Goal: Entertainment & Leisure: Consume media (video, audio)

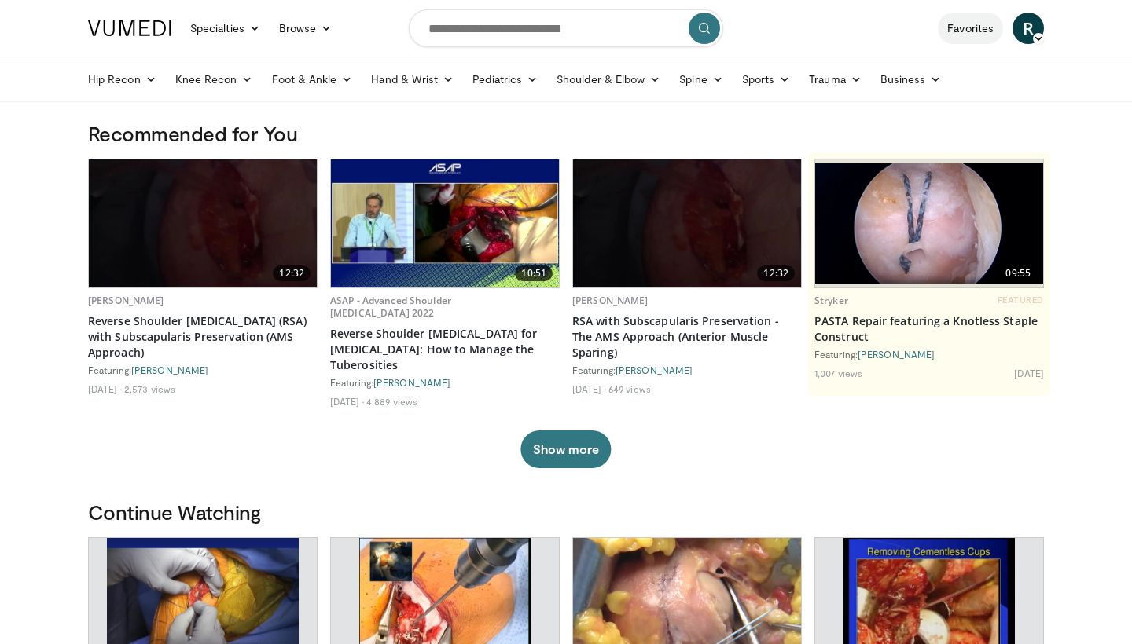
click at [559, 29] on link "Favorites" at bounding box center [969, 28] width 65 height 31
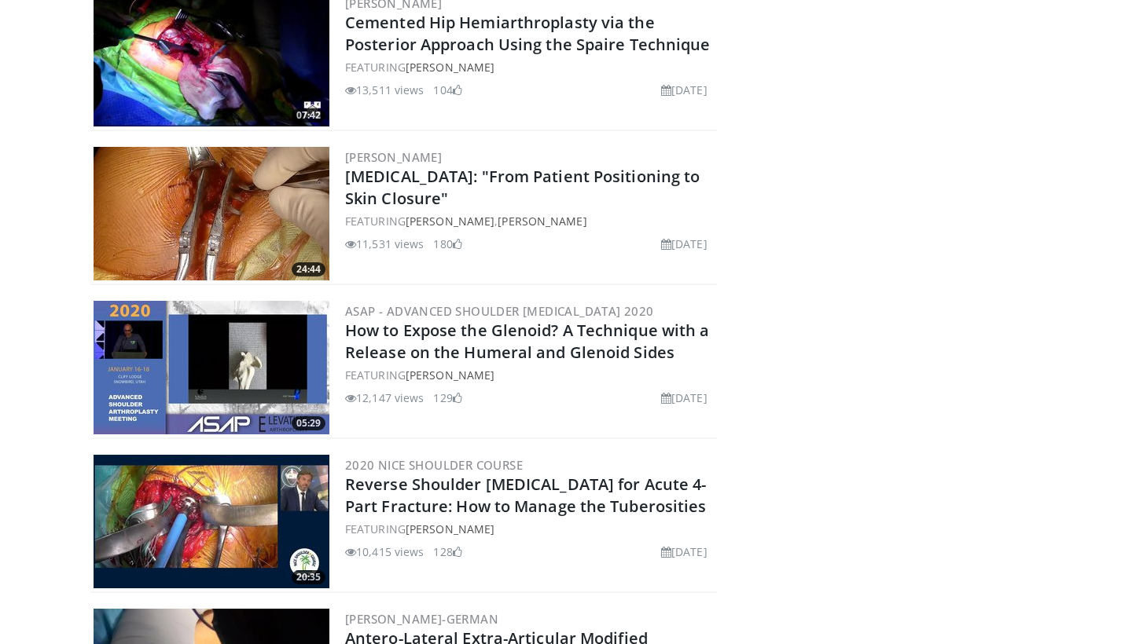
scroll to position [2682, 0]
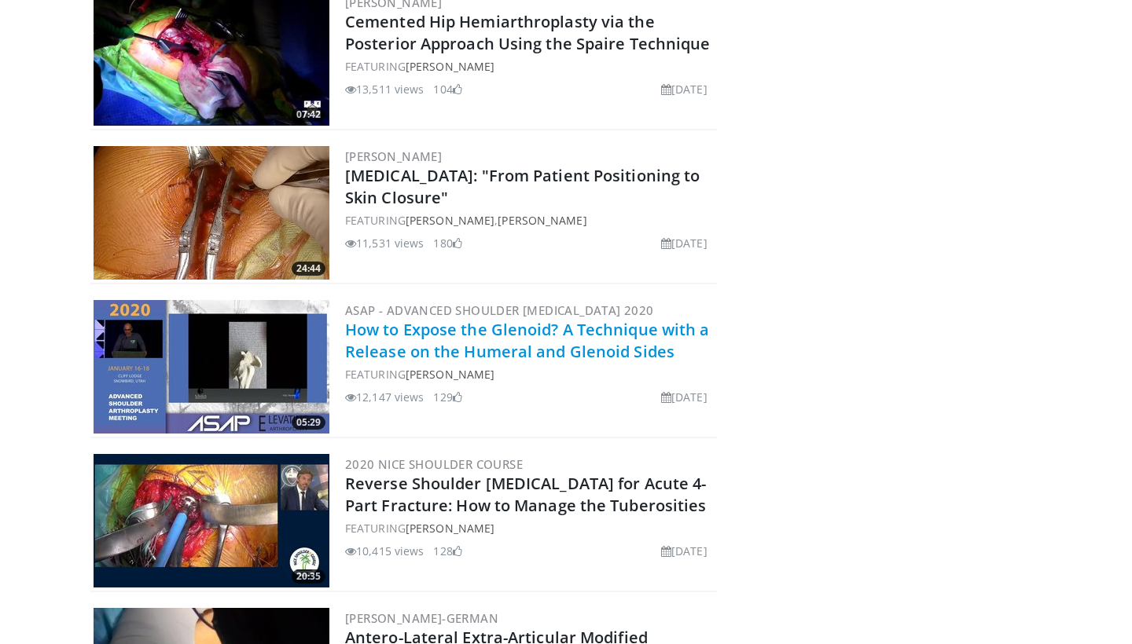
click at [534, 327] on link "How to Expose the Glenoid? A Technique with a Release on the Humeral and Glenoi…" at bounding box center [527, 340] width 365 height 43
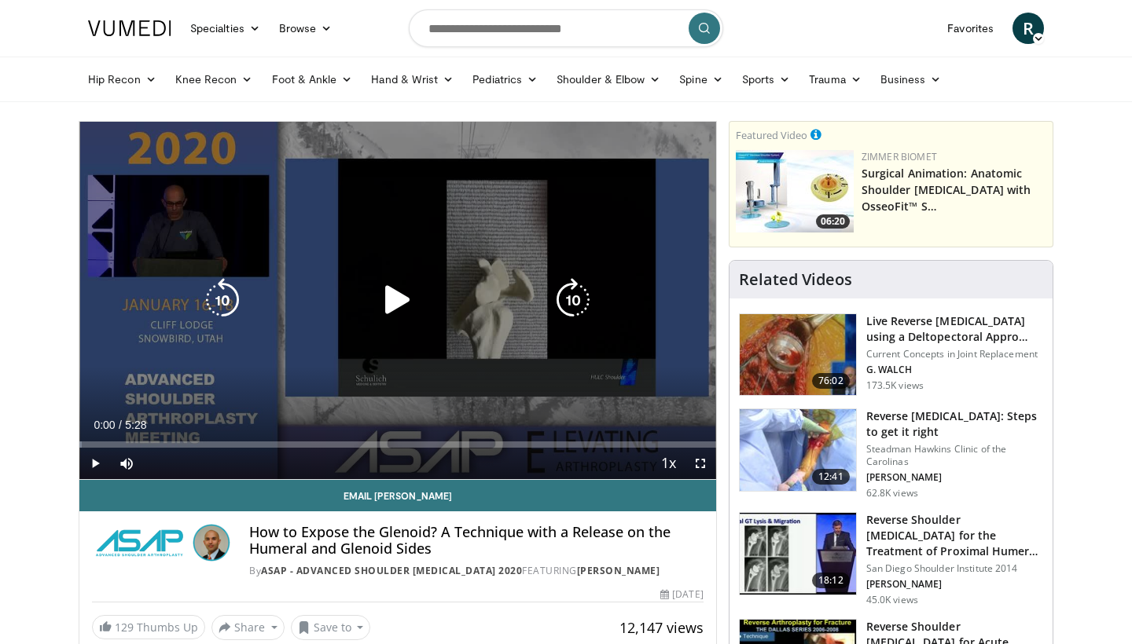
click at [392, 294] on icon "Video Player" at bounding box center [398, 300] width 44 height 44
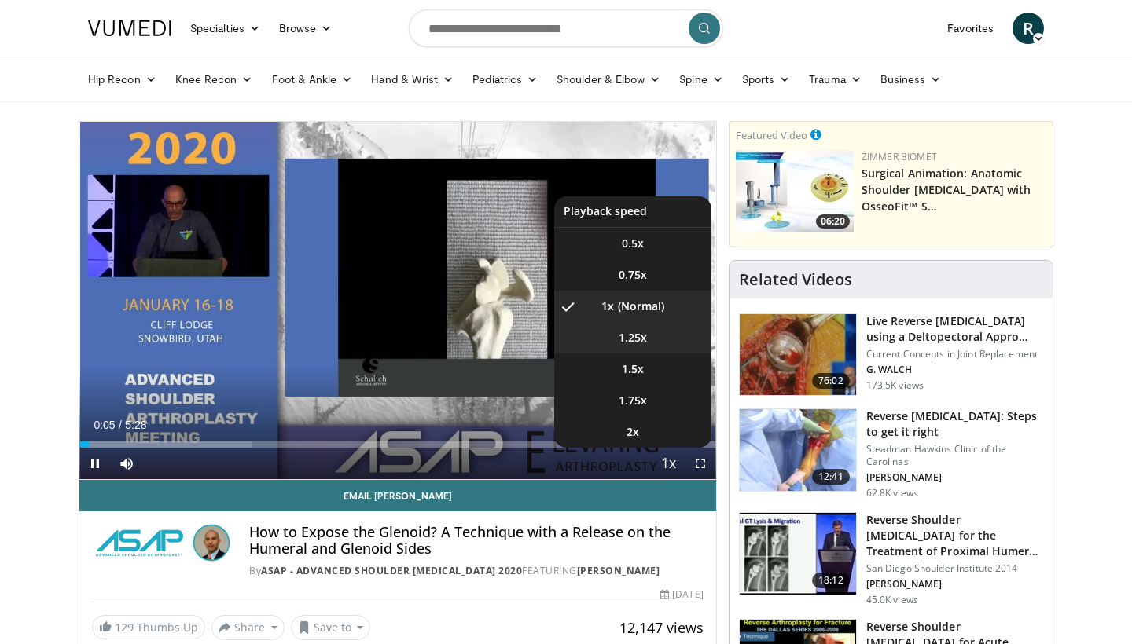
click at [627, 334] on span "1.25x" at bounding box center [632, 338] width 28 height 16
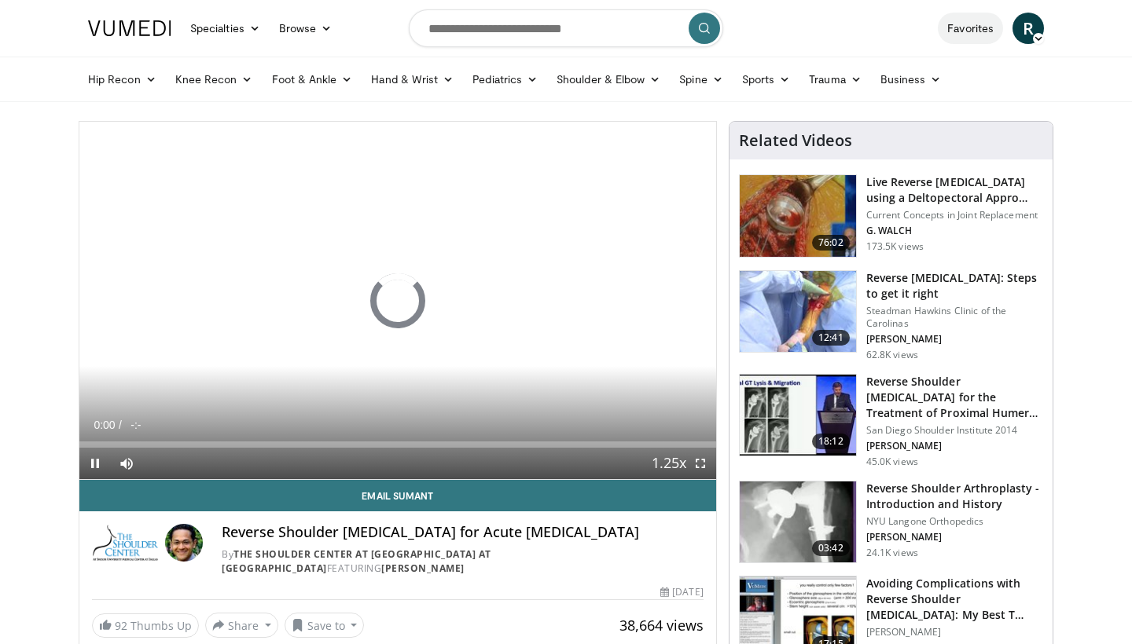
click at [964, 25] on link "Favorites" at bounding box center [969, 28] width 65 height 31
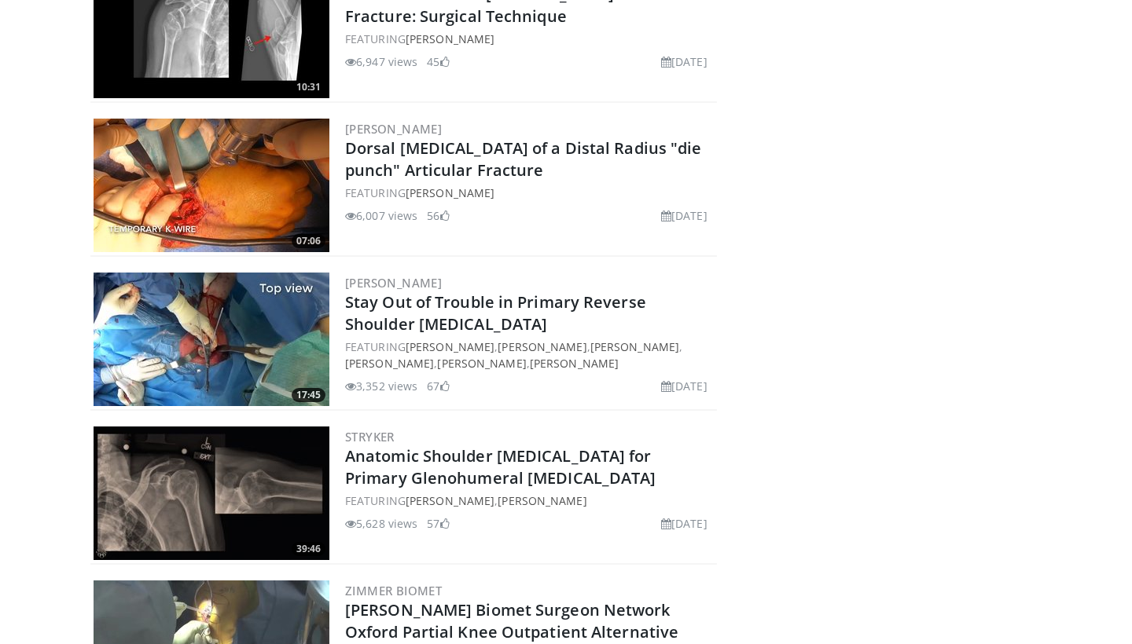
scroll to position [4404, 0]
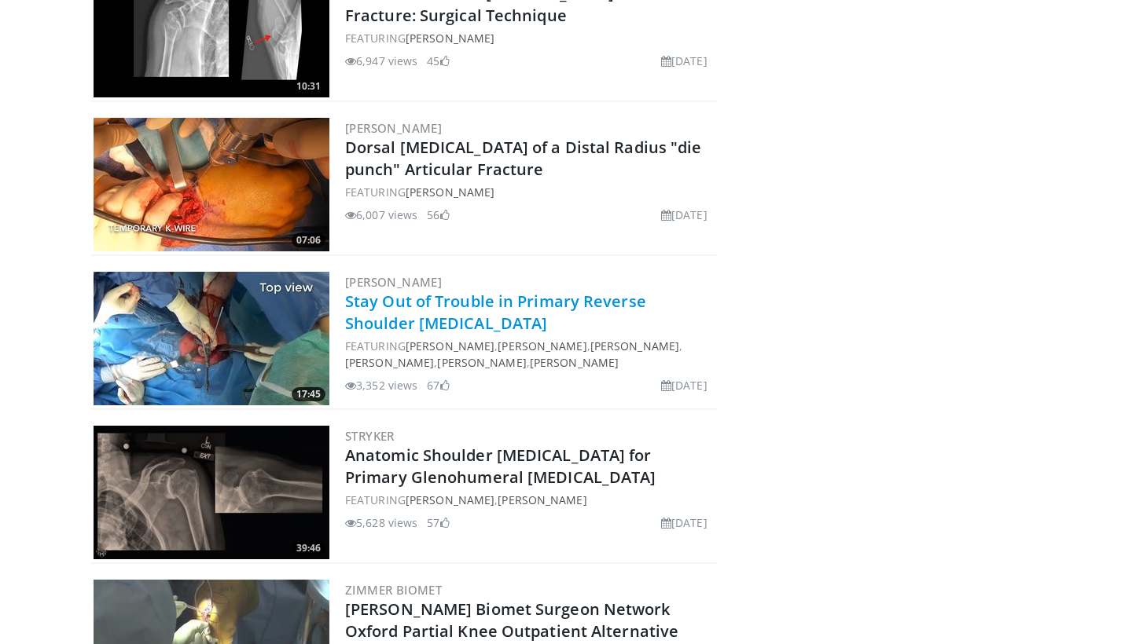
click at [455, 297] on link "Stay Out of Trouble in Primary Reverse Shoulder [MEDICAL_DATA]" at bounding box center [495, 312] width 301 height 43
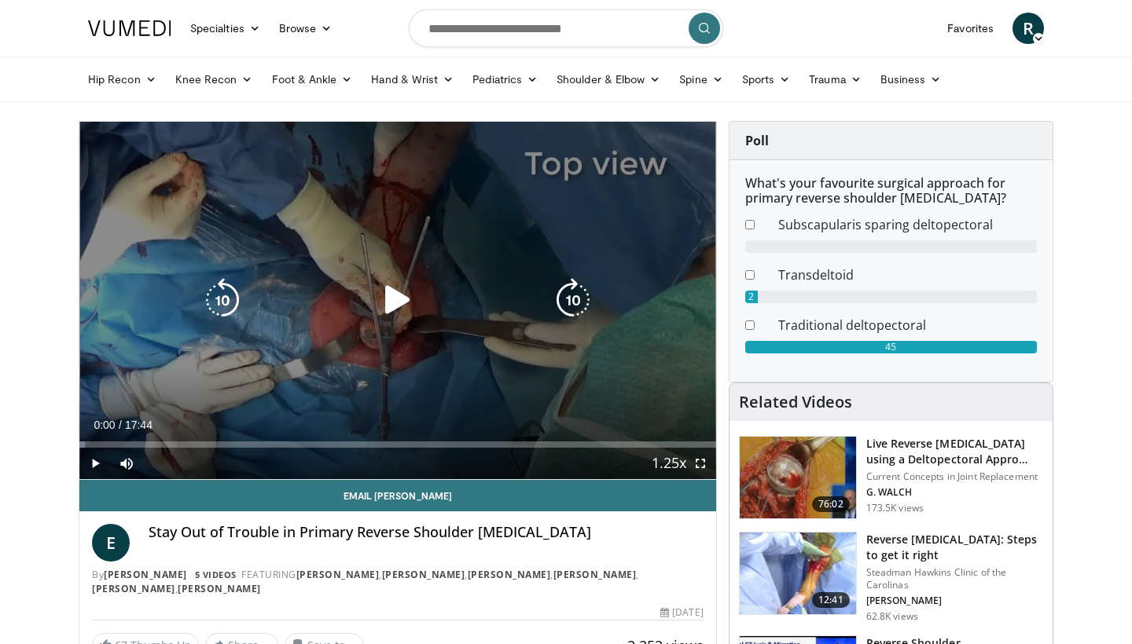
click at [392, 299] on icon "Video Player" at bounding box center [398, 300] width 44 height 44
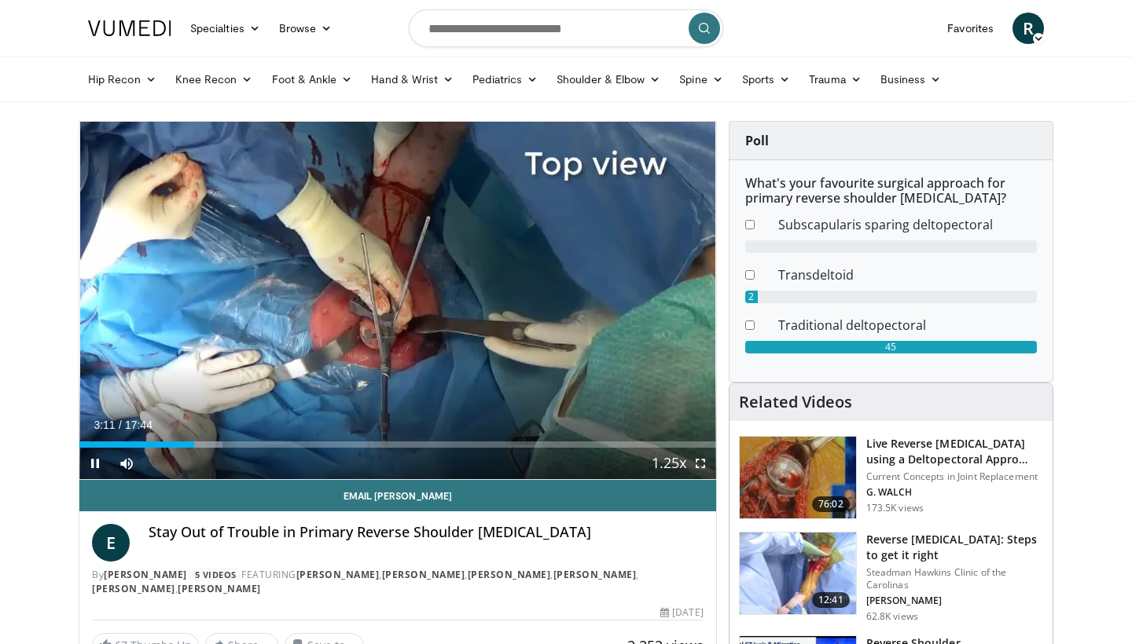
click at [92, 461] on span "Video Player" at bounding box center [94, 463] width 31 height 31
click at [90, 461] on span "Video Player" at bounding box center [94, 463] width 31 height 31
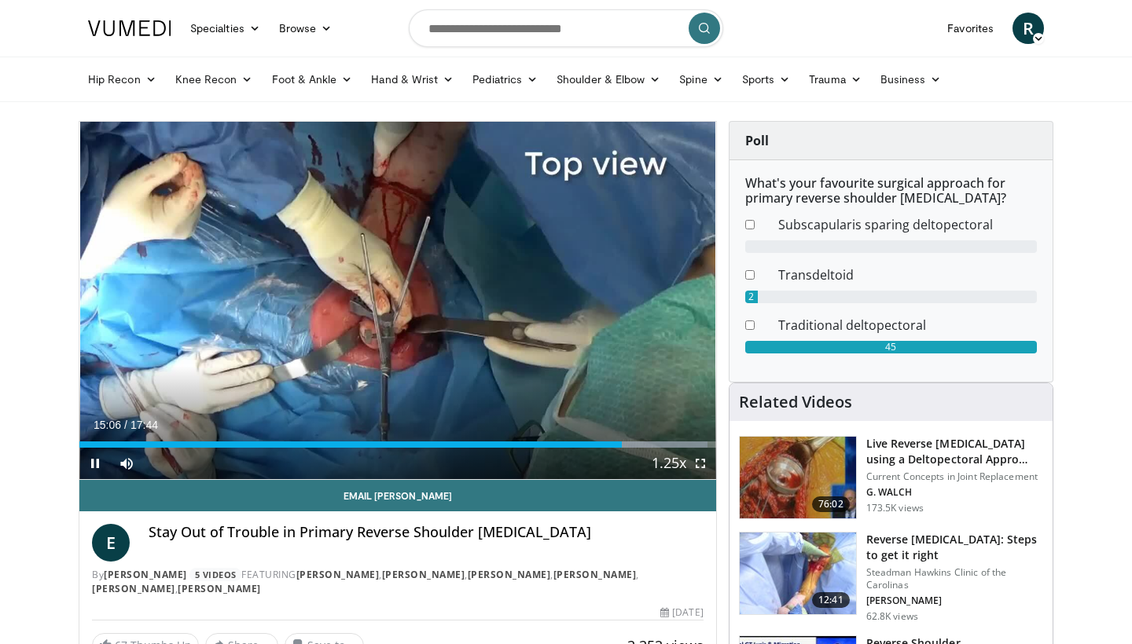
click at [94, 463] on span "Video Player" at bounding box center [94, 463] width 31 height 31
